Goal: Task Accomplishment & Management: Use online tool/utility

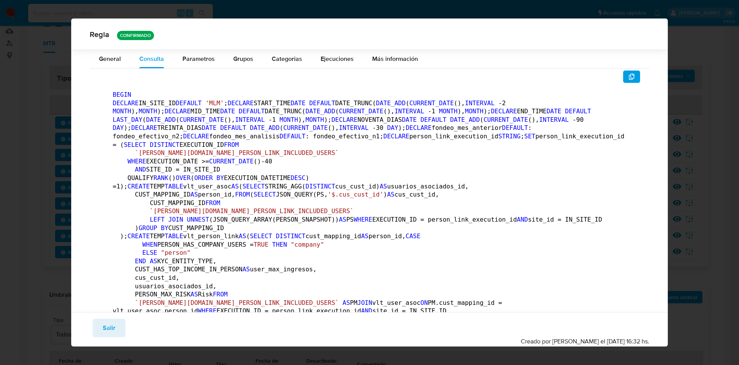
scroll to position [978, 0]
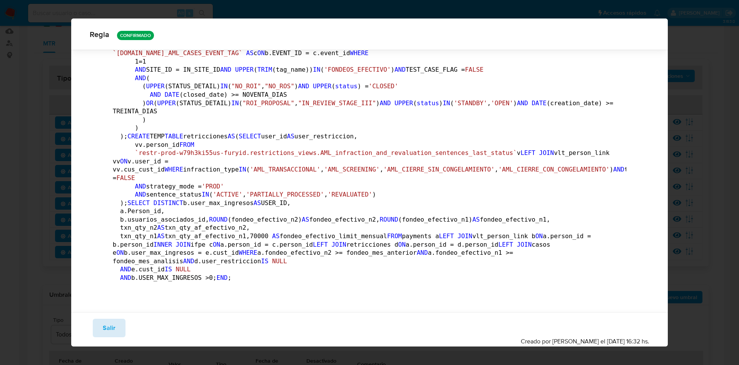
click at [106, 331] on span "Salir" at bounding box center [109, 327] width 13 height 17
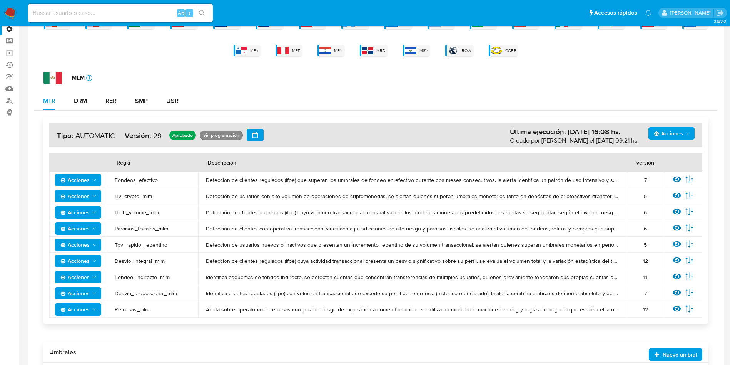
scroll to position [0, 0]
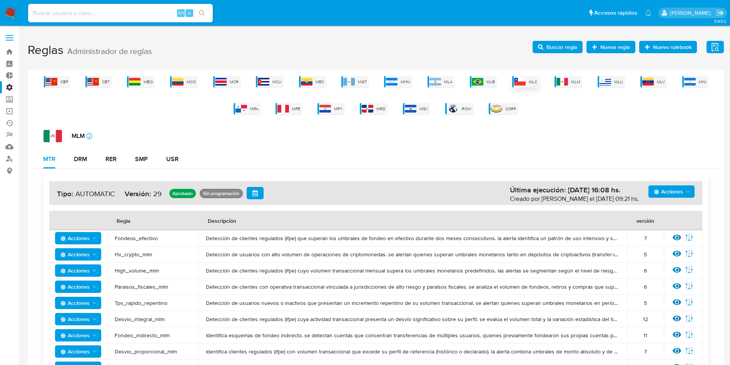
click at [536, 86] on div "MLC" at bounding box center [525, 82] width 27 height 12
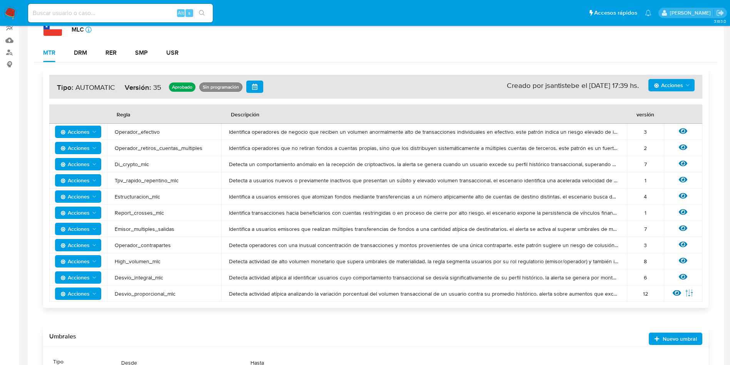
scroll to position [173, 0]
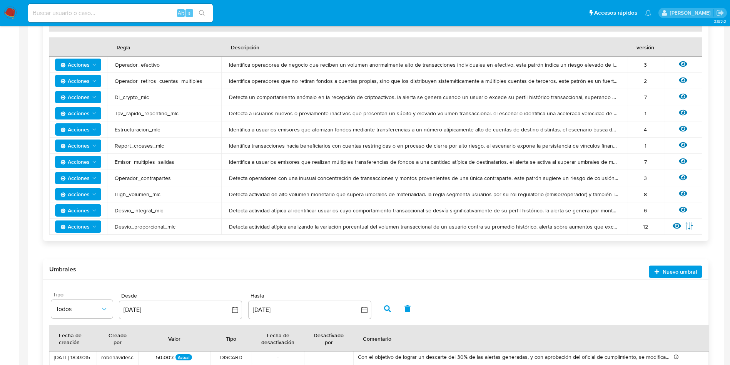
click at [689, 195] on div "Ver regla" at bounding box center [683, 194] width 23 height 10
click at [687, 192] on icon at bounding box center [683, 194] width 8 height 6
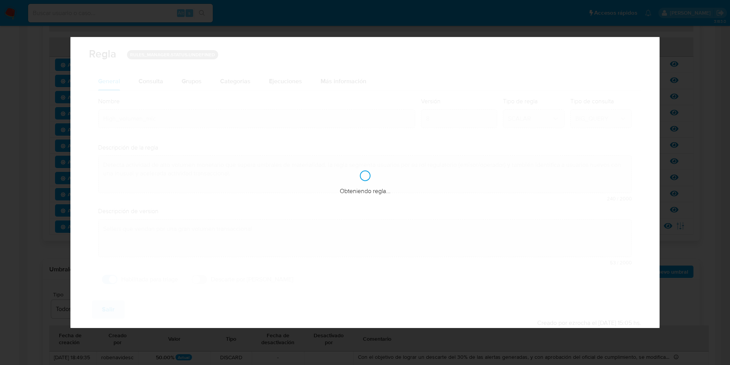
checkbox input "true"
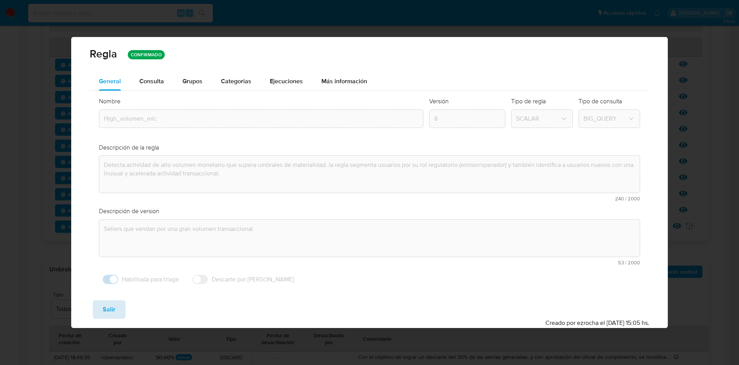
click at [107, 309] on span "Salir" at bounding box center [109, 309] width 13 height 17
type input "1"
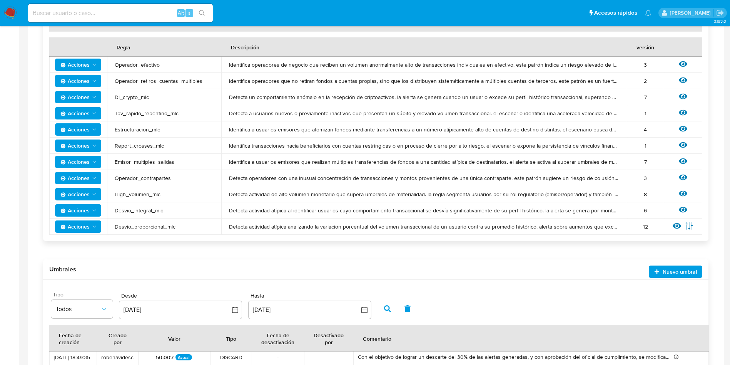
scroll to position [0, 0]
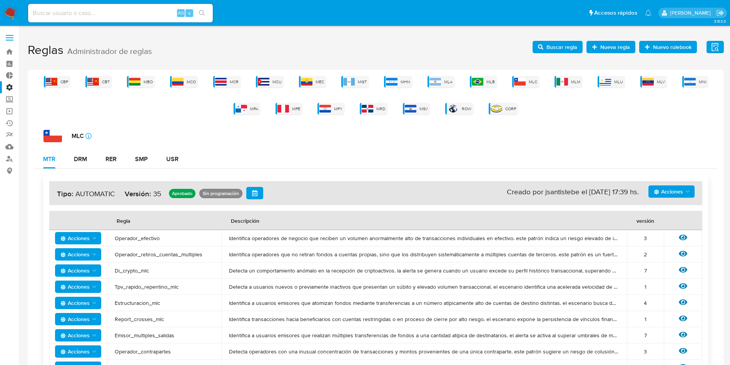
click at [15, 37] on label at bounding box center [9, 38] width 19 height 16
click at [0, 0] on input "checkbox" at bounding box center [0, 0] width 0 height 0
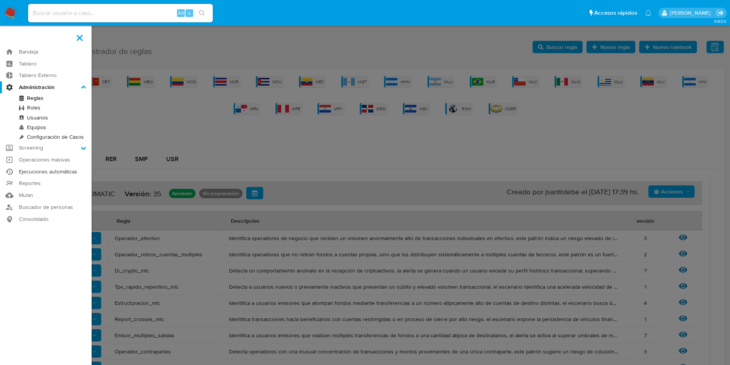
click at [54, 171] on link "Ejecuciones automáticas" at bounding box center [46, 172] width 92 height 12
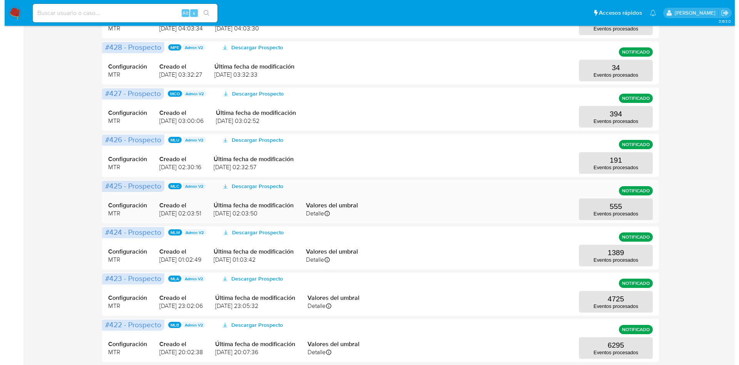
scroll to position [173, 0]
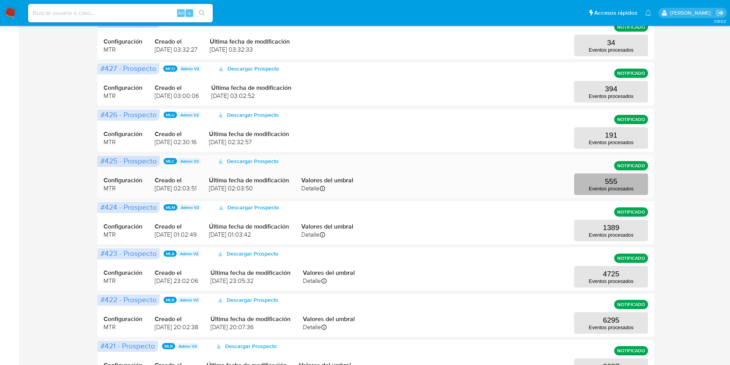
click at [616, 184] on p "555" at bounding box center [611, 181] width 12 height 8
